Goal: Navigation & Orientation: Find specific page/section

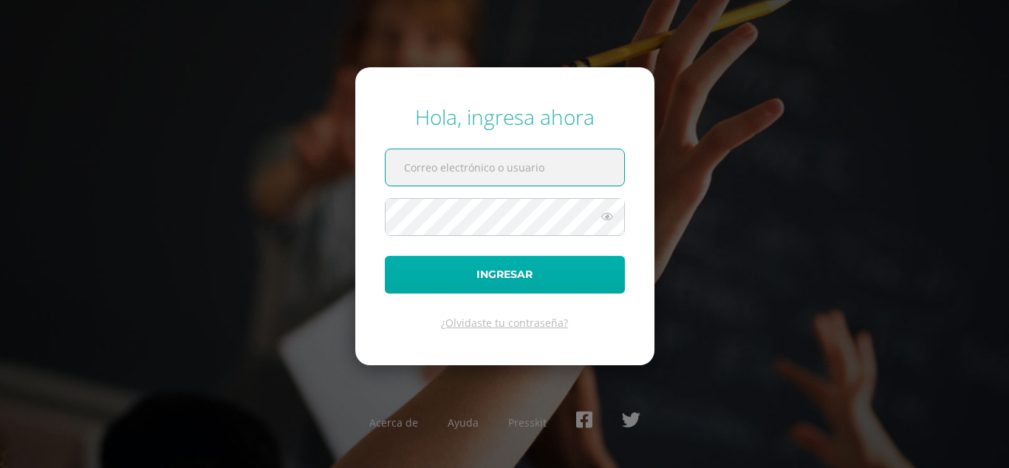
type input "[EMAIL_ADDRESS][DOMAIN_NAME]"
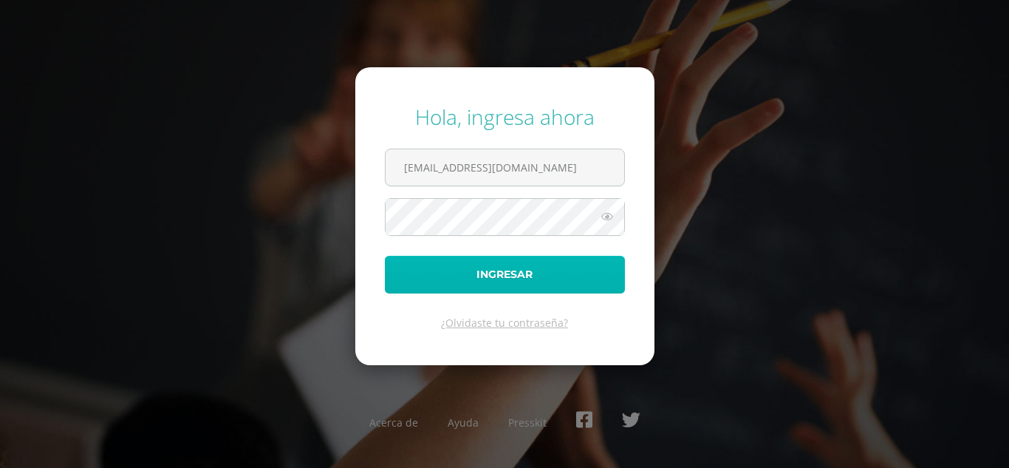
click at [494, 279] on button "Ingresar" at bounding box center [505, 275] width 240 height 38
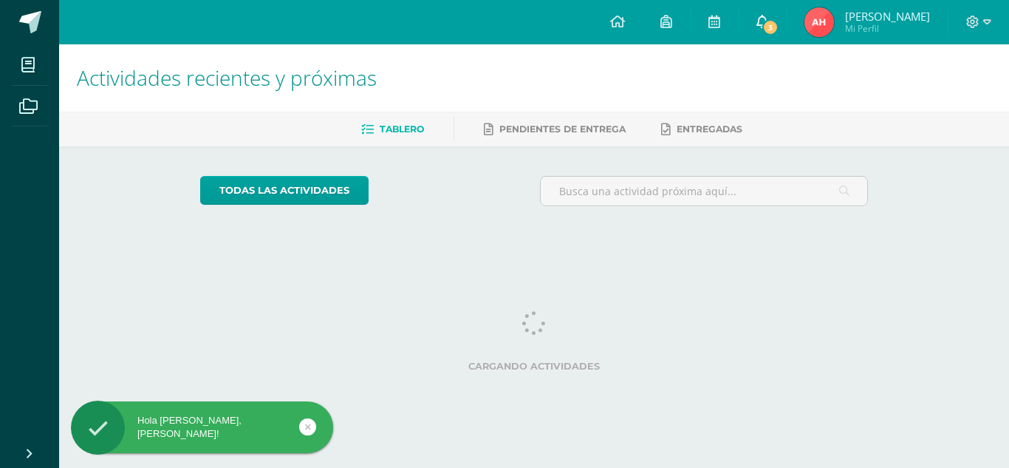
click at [775, 16] on link "3" at bounding box center [762, 22] width 47 height 44
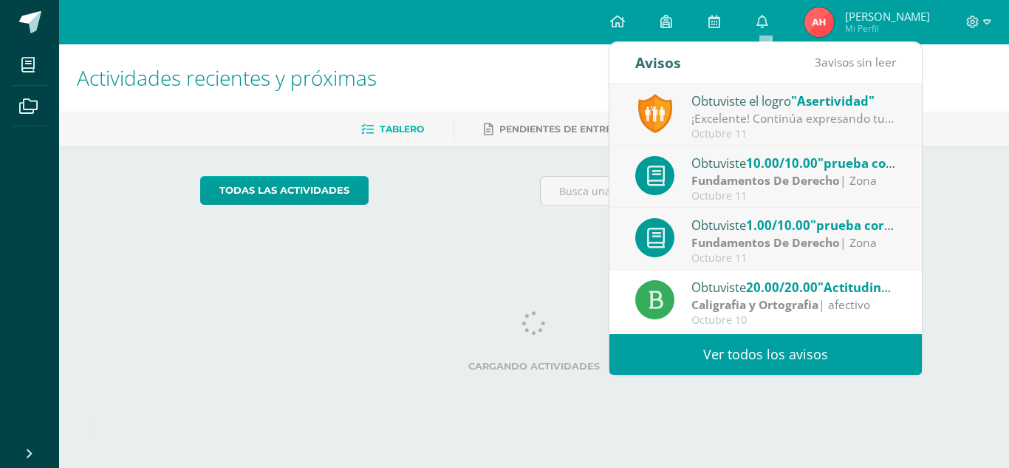
click at [799, 123] on div "¡Excelente! Continúa expresando tus opiniones y puntos de vista, y siempre recu…" at bounding box center [794, 118] width 205 height 17
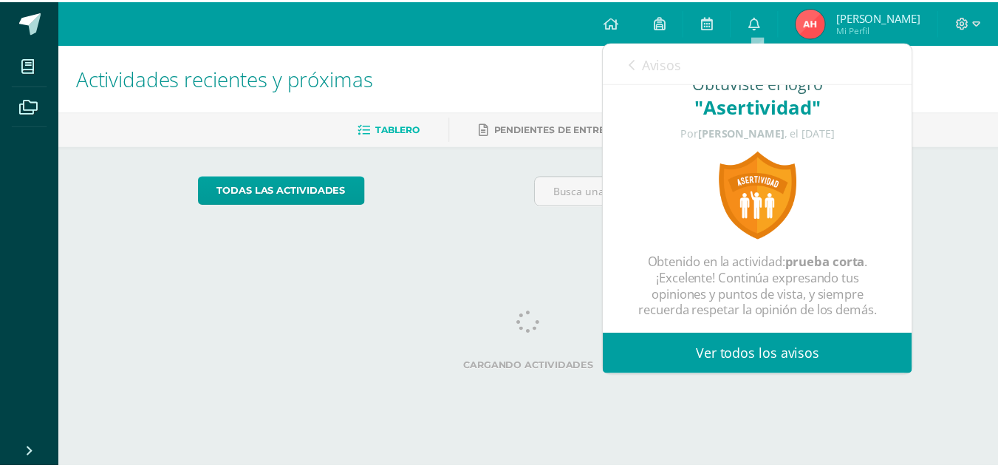
scroll to position [41, 0]
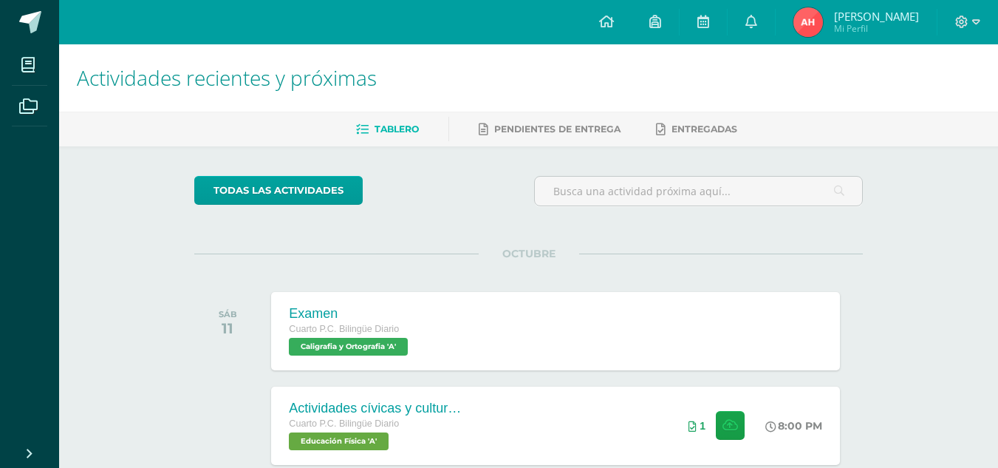
click at [966, 224] on div "Actividades recientes y próximas Tablero Pendientes de entrega Entregadas todas…" at bounding box center [528, 438] width 939 height 788
click at [754, 18] on icon at bounding box center [751, 21] width 12 height 13
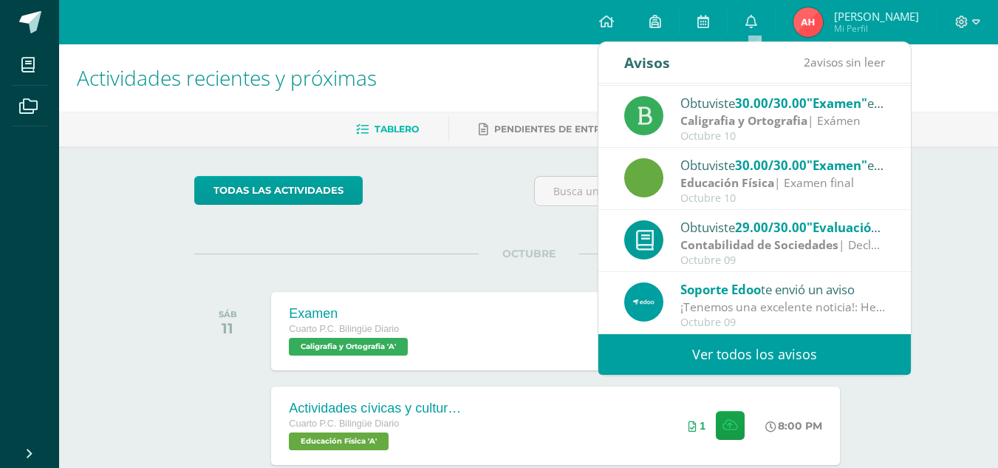
scroll to position [0, 0]
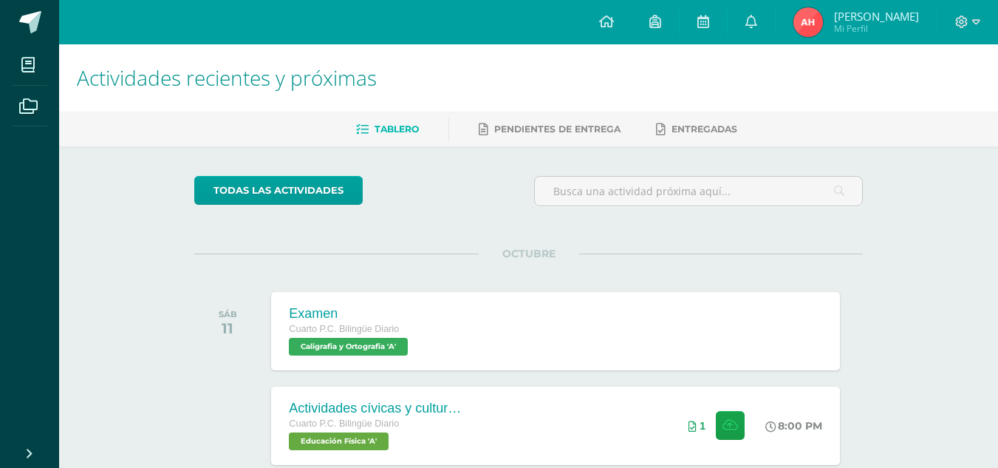
click at [494, 199] on div "todas las Actividades" at bounding box center [528, 197] width 680 height 42
